Goal: Task Accomplishment & Management: Complete application form

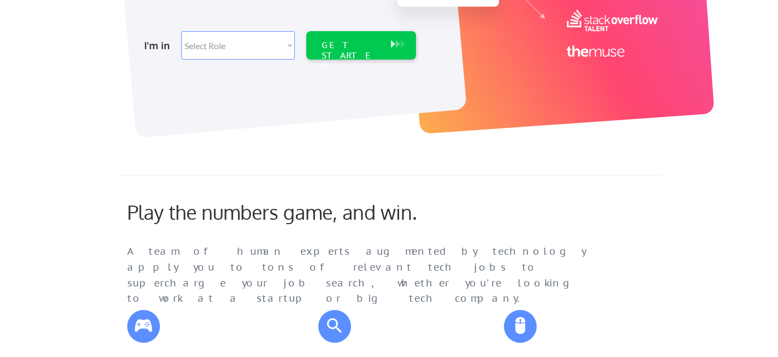
scroll to position [292, 0]
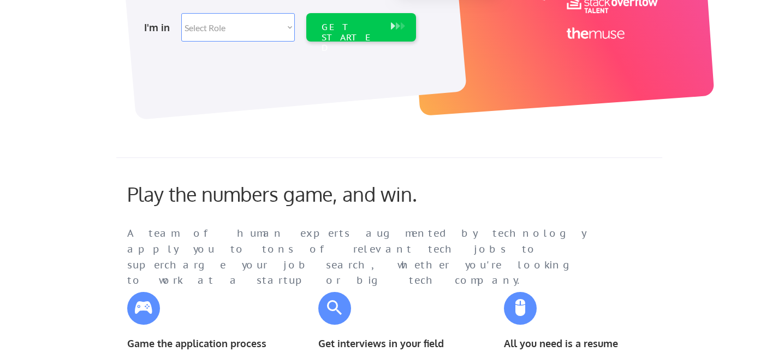
click at [228, 32] on select "Select Role Software Engineering Product Management Customer Success Sales UI/U…" at bounding box center [238, 27] width 114 height 28
select select ""hr_recruiting""
click at [181, 13] on select "Select Role Software Engineering Product Management Customer Success Sales UI/U…" at bounding box center [238, 27] width 114 height 28
select select ""hr_recruiting""
click at [345, 27] on div "GET STARTED" at bounding box center [351, 38] width 58 height 32
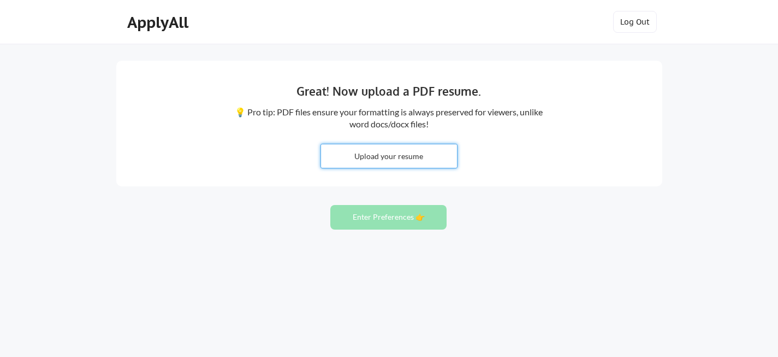
click at [390, 155] on input "file" at bounding box center [389, 155] width 136 height 23
type input "C:\fakepath\Davis resume 2025.pdf"
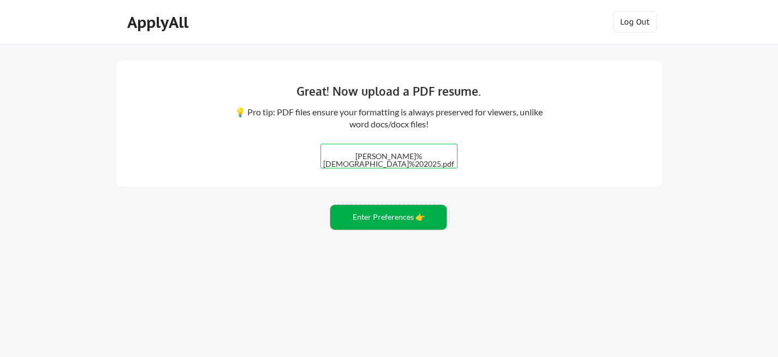
click at [394, 218] on button "Enter Preferences 👉" at bounding box center [388, 217] width 116 height 25
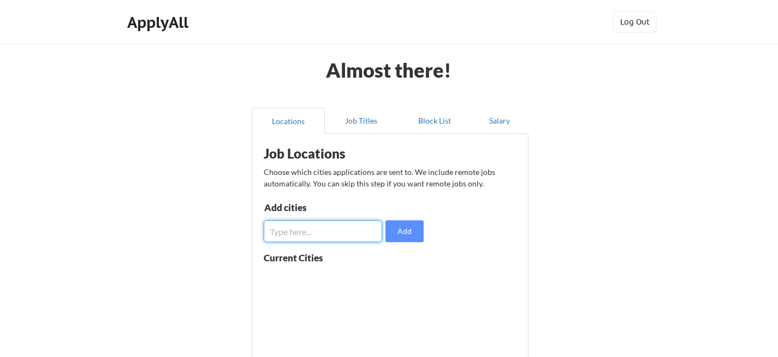
click at [311, 229] on input "input" at bounding box center [323, 231] width 118 height 22
type input "Denver, CO"
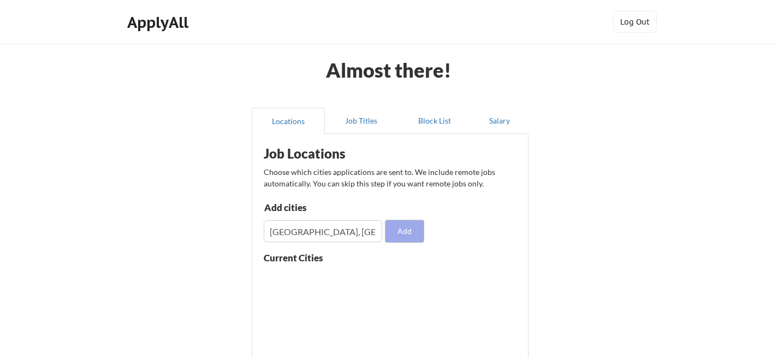
click at [405, 233] on button "Add" at bounding box center [405, 231] width 38 height 22
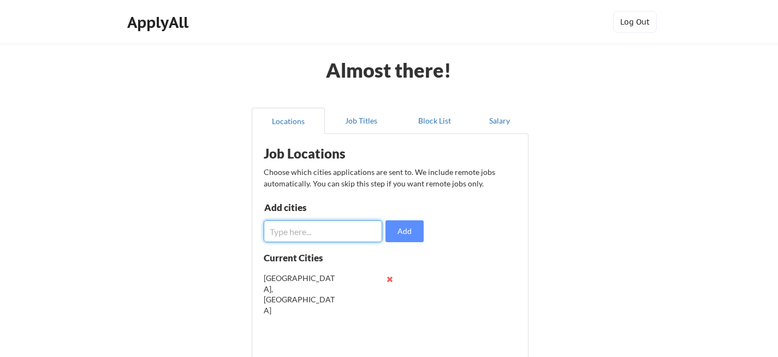
click at [289, 228] on input "input" at bounding box center [323, 231] width 118 height 22
type input "colorado"
click at [409, 235] on button "Add" at bounding box center [405, 231] width 38 height 22
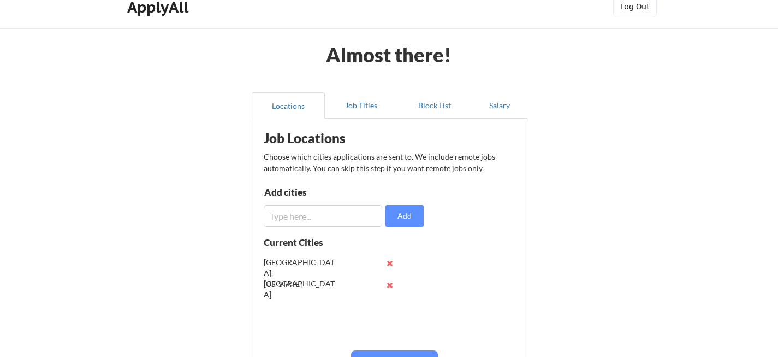
scroll to position [18, 0]
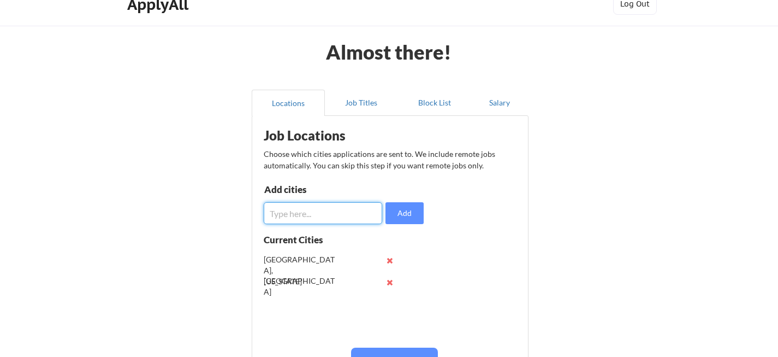
click at [294, 213] on input "input" at bounding box center [323, 213] width 118 height 22
type input "U.S."
click at [418, 209] on button "Add" at bounding box center [405, 213] width 38 height 22
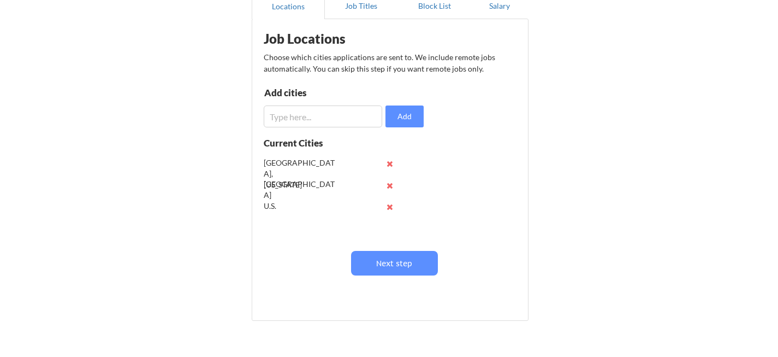
scroll to position [116, 0]
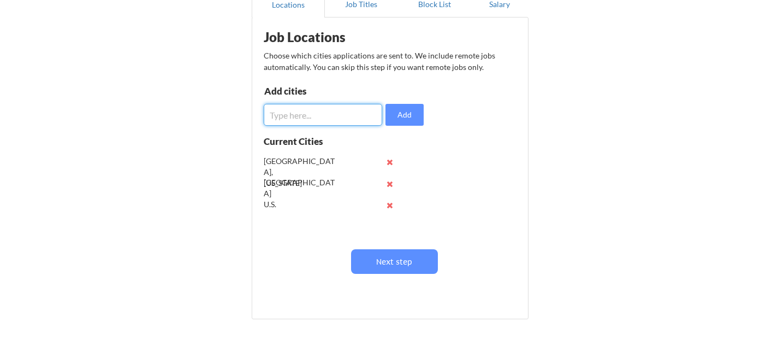
click at [335, 113] on input "input" at bounding box center [323, 115] width 118 height 22
type input "Remote"
click at [411, 119] on button "Add" at bounding box center [405, 115] width 38 height 22
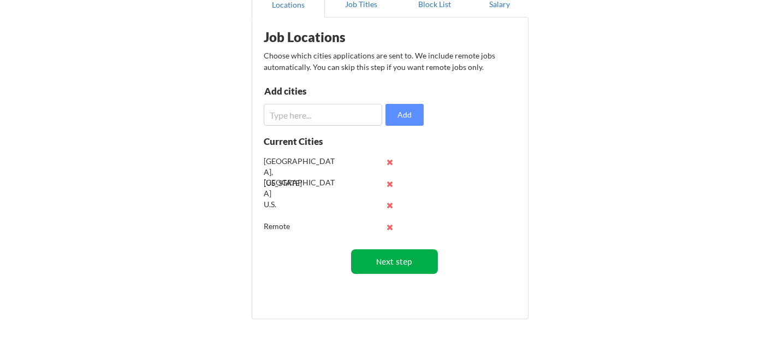
click at [410, 262] on button "Next step" at bounding box center [394, 261] width 87 height 25
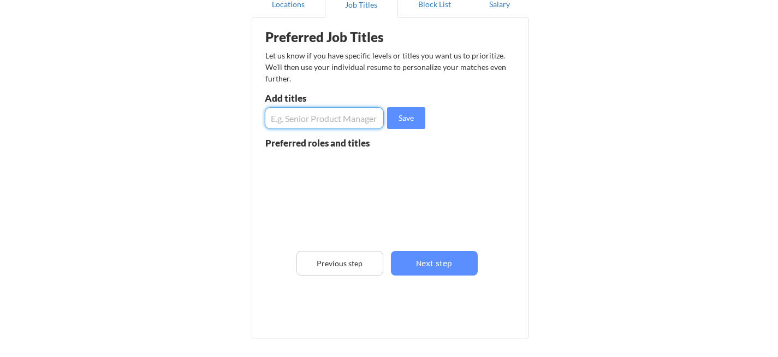
click at [306, 117] on input "input" at bounding box center [324, 118] width 119 height 22
type input "HR Manager"
click at [407, 123] on button "Save" at bounding box center [406, 118] width 38 height 22
click at [336, 114] on input "input" at bounding box center [324, 118] width 119 height 22
type input "HR Administrator"
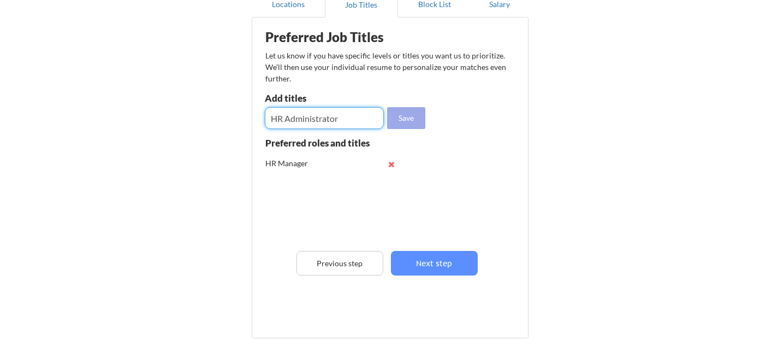
click at [412, 117] on button "Save" at bounding box center [406, 118] width 38 height 22
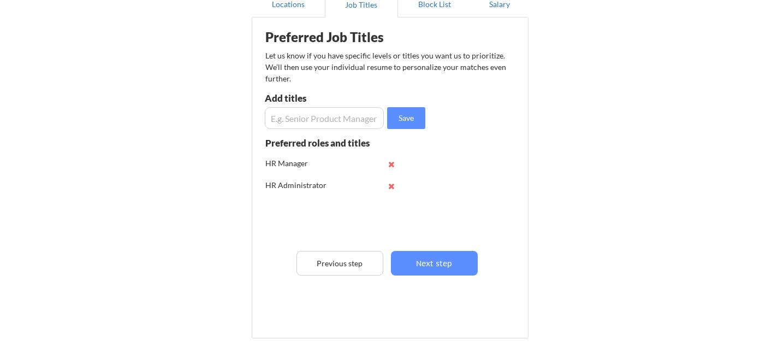
click at [293, 115] on input "input" at bounding box center [324, 118] width 119 height 22
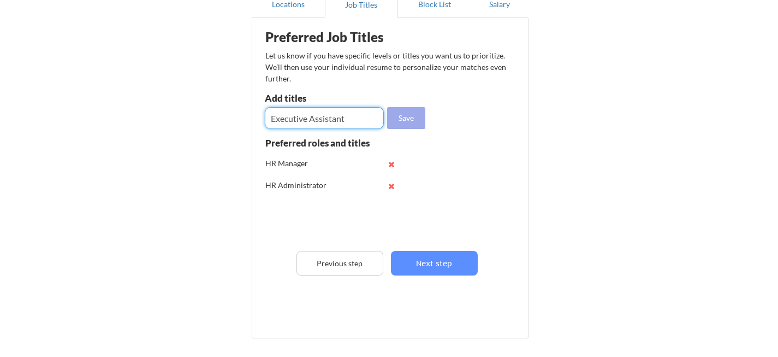
type input "Executive Assistant"
click at [404, 121] on button "Save" at bounding box center [406, 118] width 38 height 22
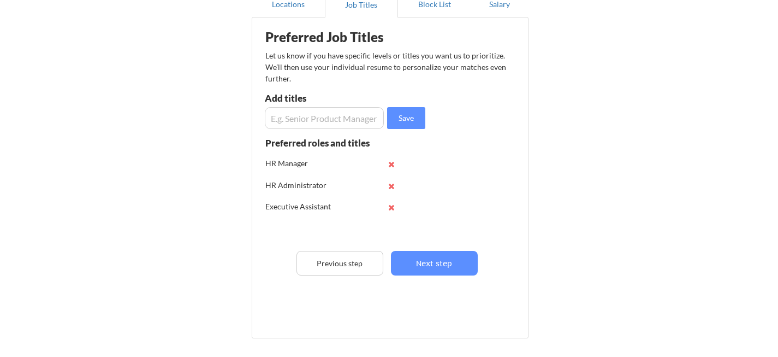
click at [304, 122] on input "input" at bounding box center [324, 118] width 119 height 22
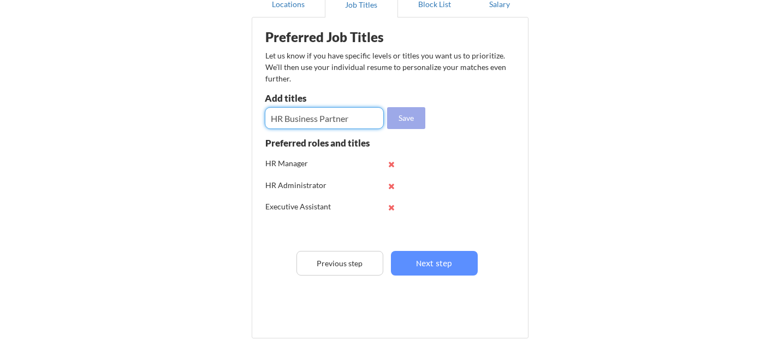
type input "HR Business Partner"
click at [408, 118] on button "Save" at bounding box center [406, 118] width 38 height 22
click at [303, 122] on input "input" at bounding box center [324, 118] width 119 height 22
type input "Administrative Assistant"
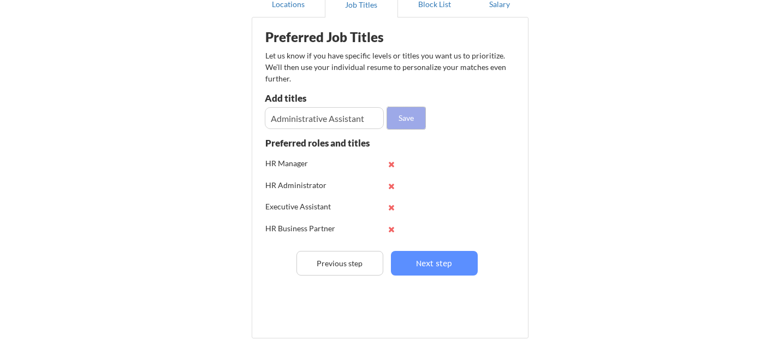
click at [400, 120] on button "Save" at bounding box center [406, 118] width 38 height 22
click at [291, 114] on input "input" at bounding box center [324, 118] width 119 height 22
type input "[DEMOGRAPHIC_DATA]"
click at [412, 118] on button "Save" at bounding box center [406, 118] width 38 height 22
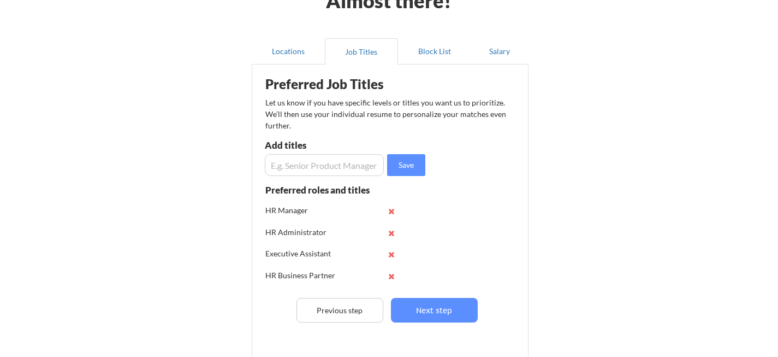
scroll to position [72, 0]
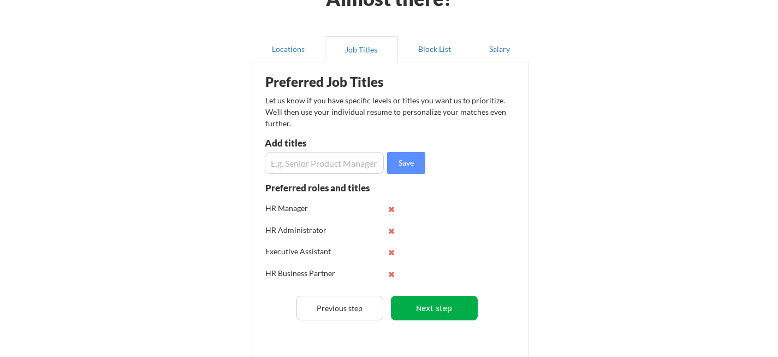
click at [458, 308] on button "Next step" at bounding box center [434, 307] width 87 height 25
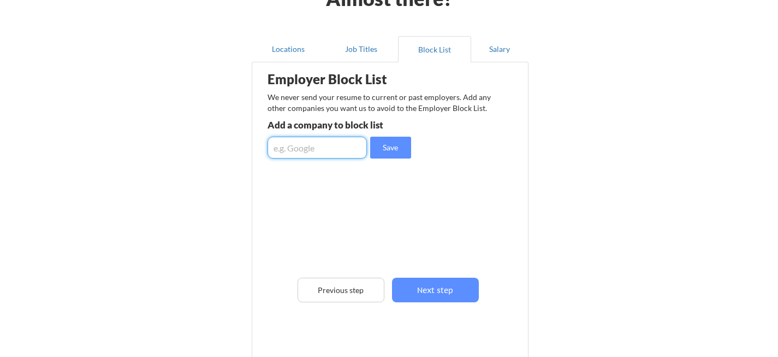
click at [311, 143] on input "input" at bounding box center [317, 148] width 99 height 22
type input "[GEOGRAPHIC_DATA]"
click at [390, 149] on button "Save" at bounding box center [390, 148] width 41 height 22
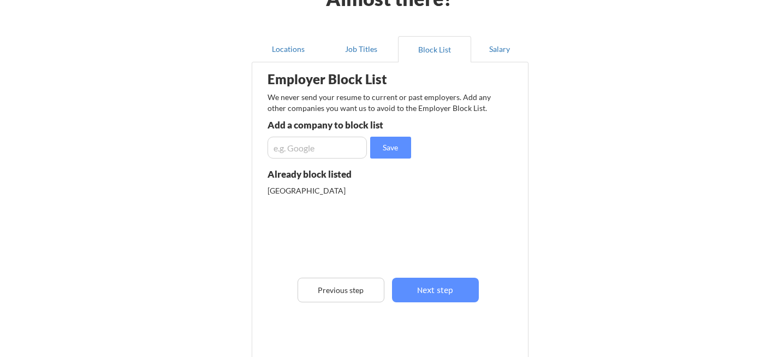
click at [304, 149] on input "input" at bounding box center [317, 148] width 99 height 22
type input "Royal Crest"
click at [395, 150] on button "Save" at bounding box center [390, 148] width 41 height 22
click at [309, 149] on input "input" at bounding box center [317, 148] width 99 height 22
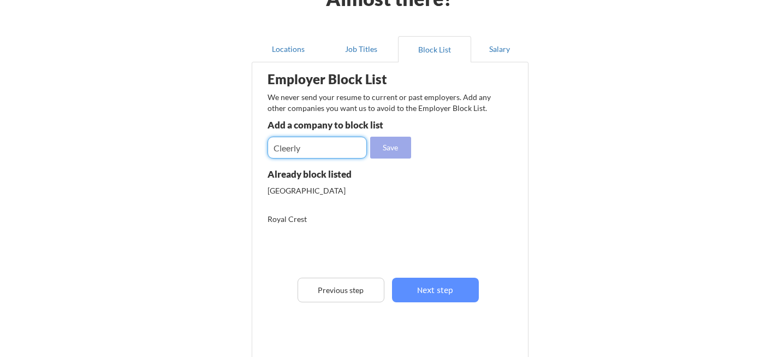
type input "Cleerly"
click at [388, 146] on button "Save" at bounding box center [390, 148] width 41 height 22
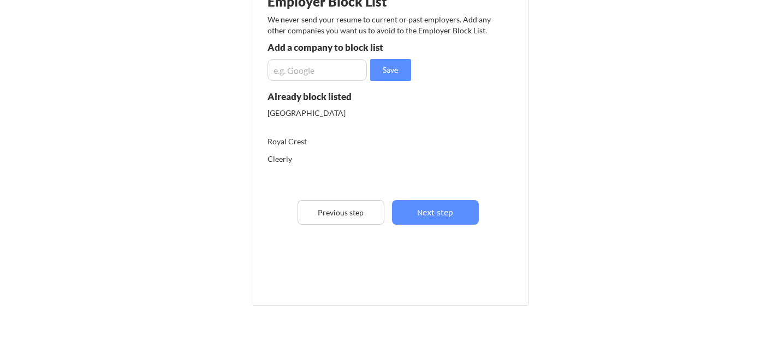
scroll to position [151, 0]
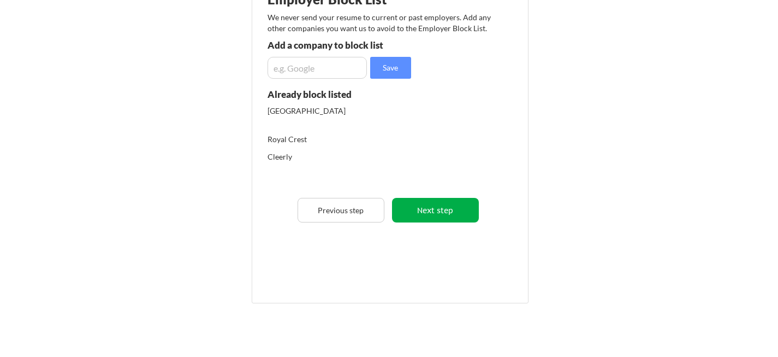
click at [470, 209] on button "Next step" at bounding box center [435, 210] width 87 height 25
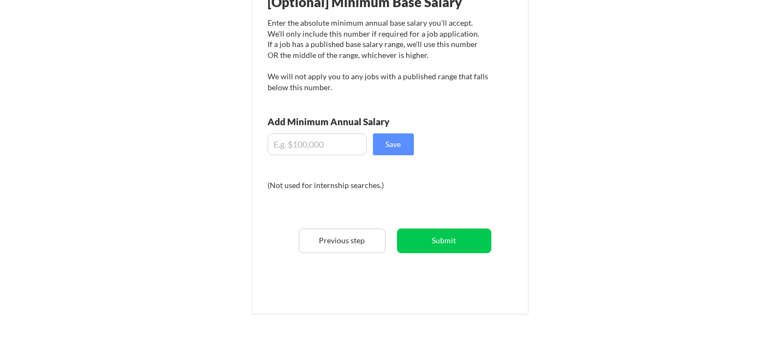
click at [278, 144] on input "input" at bounding box center [317, 144] width 99 height 22
type input "$80,000"
click at [407, 145] on button "Save" at bounding box center [393, 144] width 41 height 22
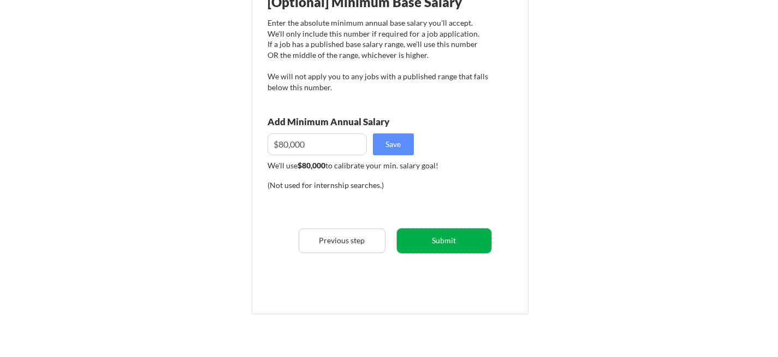
click at [441, 241] on button "Submit" at bounding box center [444, 240] width 94 height 25
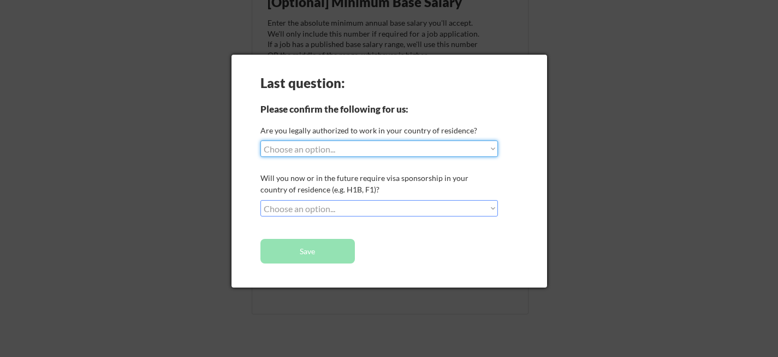
click at [366, 147] on select "Choose an option... Yes, I am a US Citizen Yes, I am a Canadian Citizen Yes, I …" at bounding box center [379, 148] width 238 height 16
select select ""yes__i_am_a_us_citizen""
click at [260, 140] on select "Choose an option... Yes, I am a US Citizen Yes, I am a Canadian Citizen Yes, I …" at bounding box center [379, 148] width 238 height 16
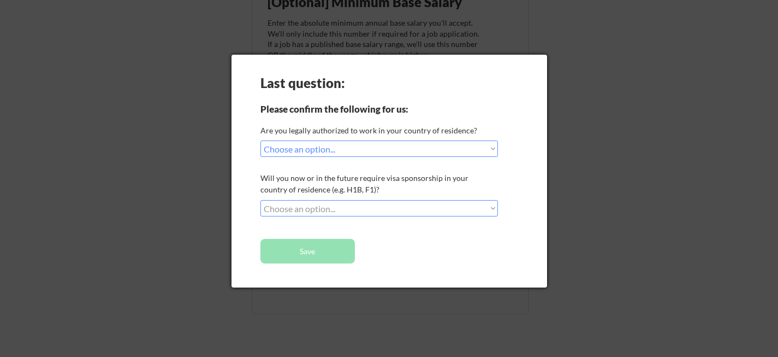
click at [365, 206] on select "Choose an option... No, I will not need sponsorship Yes, I will need sponsorship" at bounding box center [379, 208] width 238 height 16
select select ""no__i_will_not_need_sponsorship""
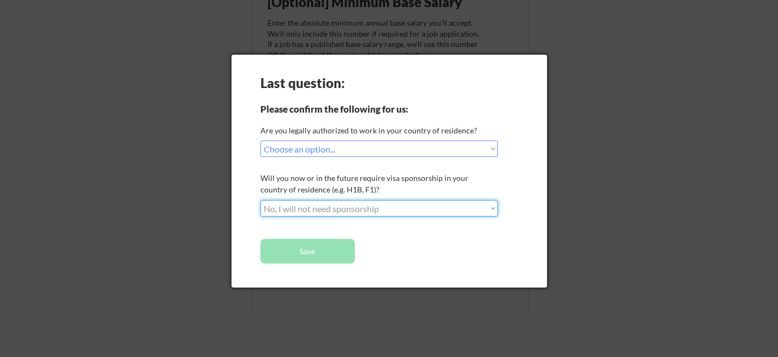
click at [260, 200] on select "Choose an option... No, I will not need sponsorship Yes, I will need sponsorship" at bounding box center [379, 208] width 238 height 16
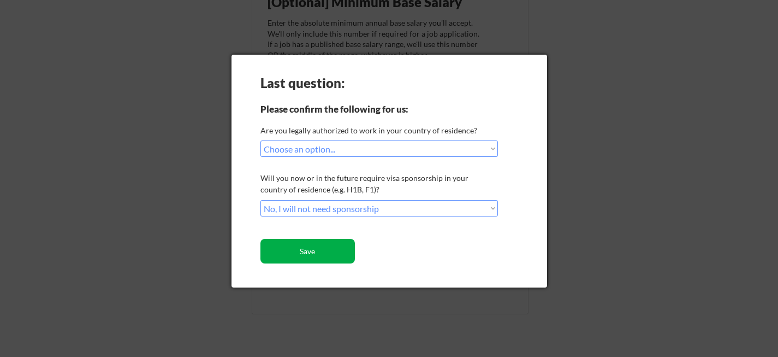
click at [341, 248] on button "Save" at bounding box center [307, 251] width 94 height 25
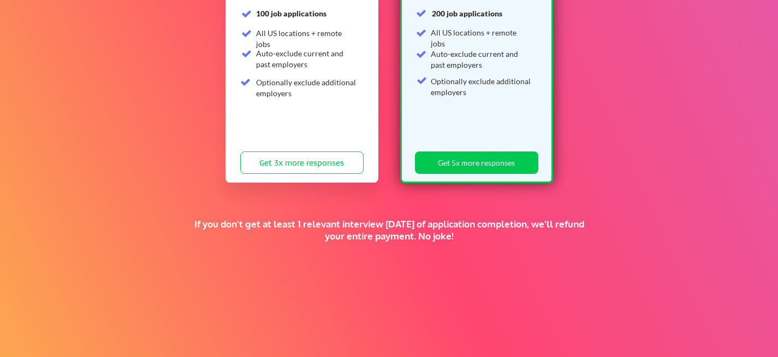
scroll to position [214, 0]
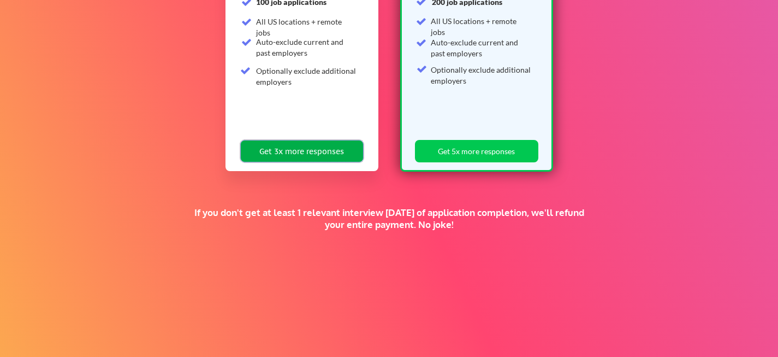
click at [339, 145] on button "Get 3x more responses" at bounding box center [301, 151] width 123 height 22
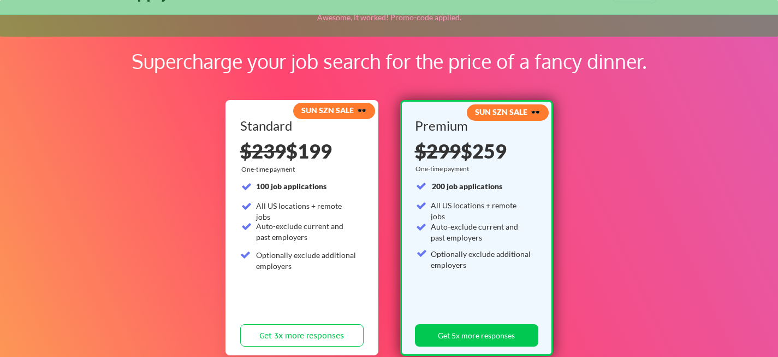
scroll to position [37, 0]
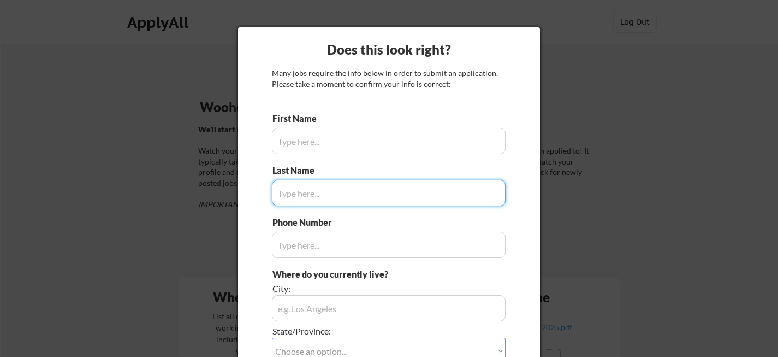
type input "[PERSON_NAME]"
type input "[PHONE_NUMBER]"
type input "[GEOGRAPHIC_DATA]"
type input "[PERSON_NAME]"
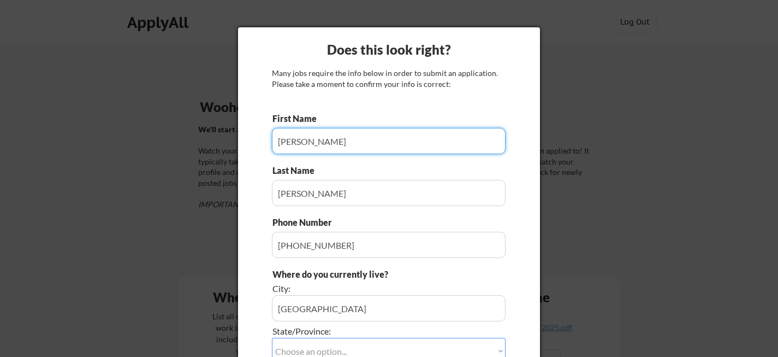
click at [318, 140] on input "input" at bounding box center [389, 141] width 234 height 26
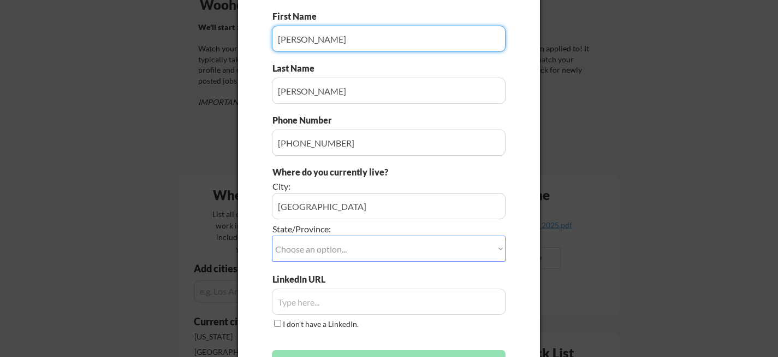
scroll to position [106, 0]
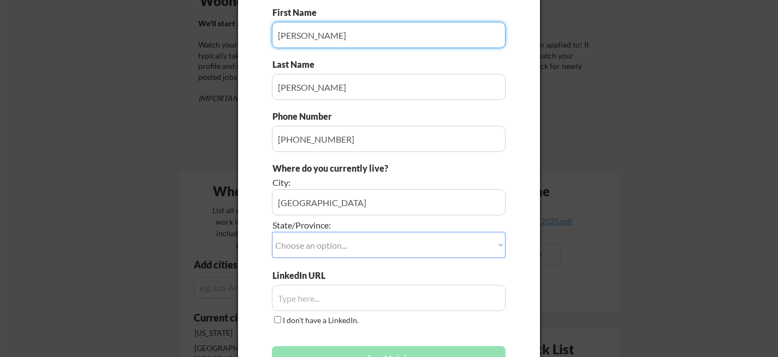
click at [334, 245] on select "Choose an option... Other/Not Applicable [US_STATE] [US_STATE] [GEOGRAPHIC_DATA…" at bounding box center [389, 245] width 234 height 26
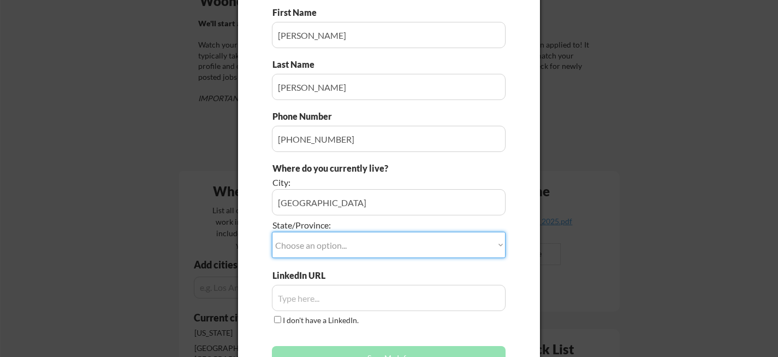
select select ""[US_STATE]""
click at [272, 232] on select "Choose an option... Other/Not Applicable [US_STATE] [US_STATE] [GEOGRAPHIC_DATA…" at bounding box center [389, 245] width 234 height 26
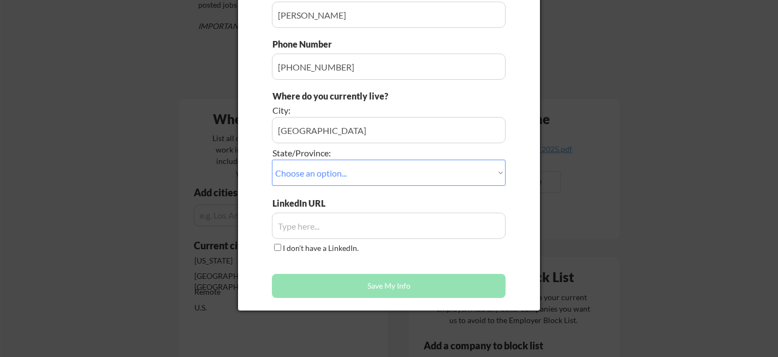
scroll to position [181, 0]
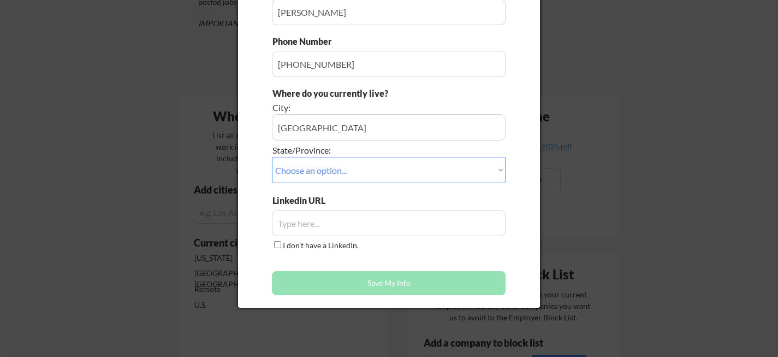
click at [319, 216] on input "input" at bounding box center [389, 223] width 234 height 26
click at [367, 288] on button "Save My Info" at bounding box center [389, 283] width 234 height 24
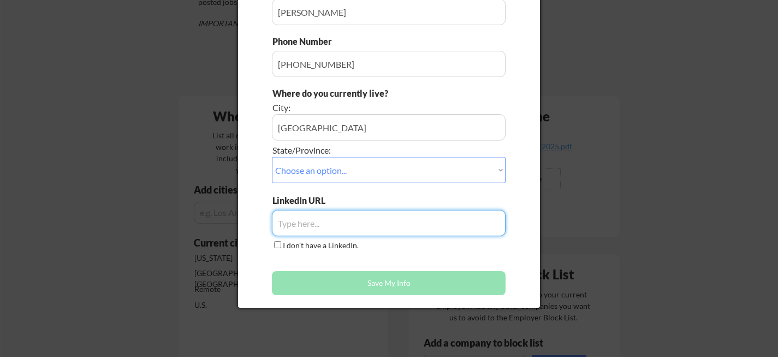
click at [298, 221] on input "input" at bounding box center [389, 223] width 234 height 26
click at [310, 222] on input "input" at bounding box center [389, 223] width 234 height 26
paste input "[URL][DOMAIN_NAME]"
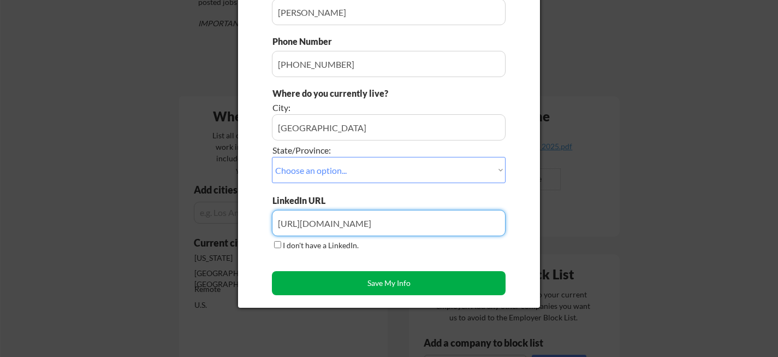
type input "[URL][DOMAIN_NAME]"
click at [441, 282] on button "Save My Info" at bounding box center [389, 283] width 234 height 24
type input "[GEOGRAPHIC_DATA], [US_STATE]"
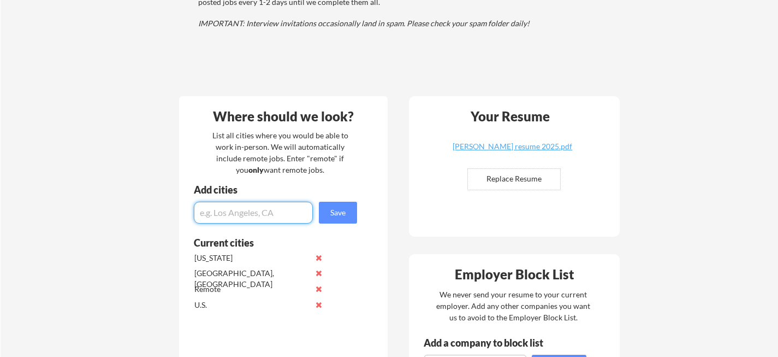
click at [252, 216] on input "input" at bounding box center [253, 212] width 119 height 22
click at [342, 209] on button "Save" at bounding box center [338, 212] width 38 height 22
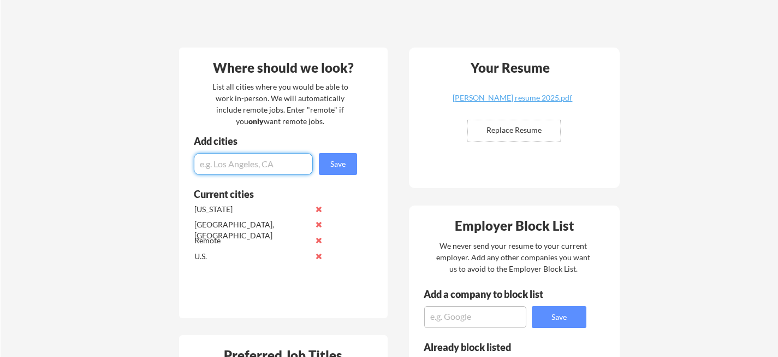
scroll to position [231, 0]
